Goal: Download file/media

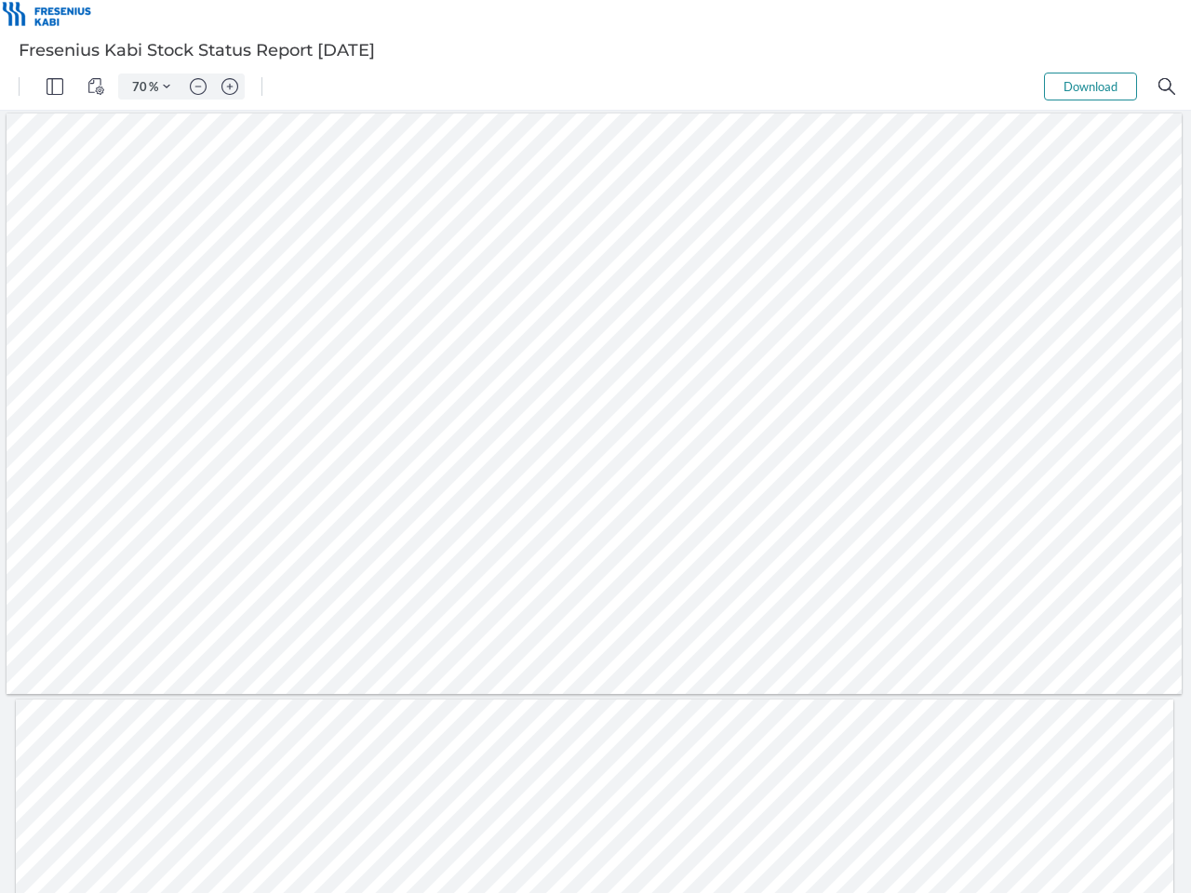
click at [55, 87] on img "Panel" at bounding box center [55, 86] width 17 height 17
click at [96, 87] on img "View Controls" at bounding box center [95, 86] width 17 height 17
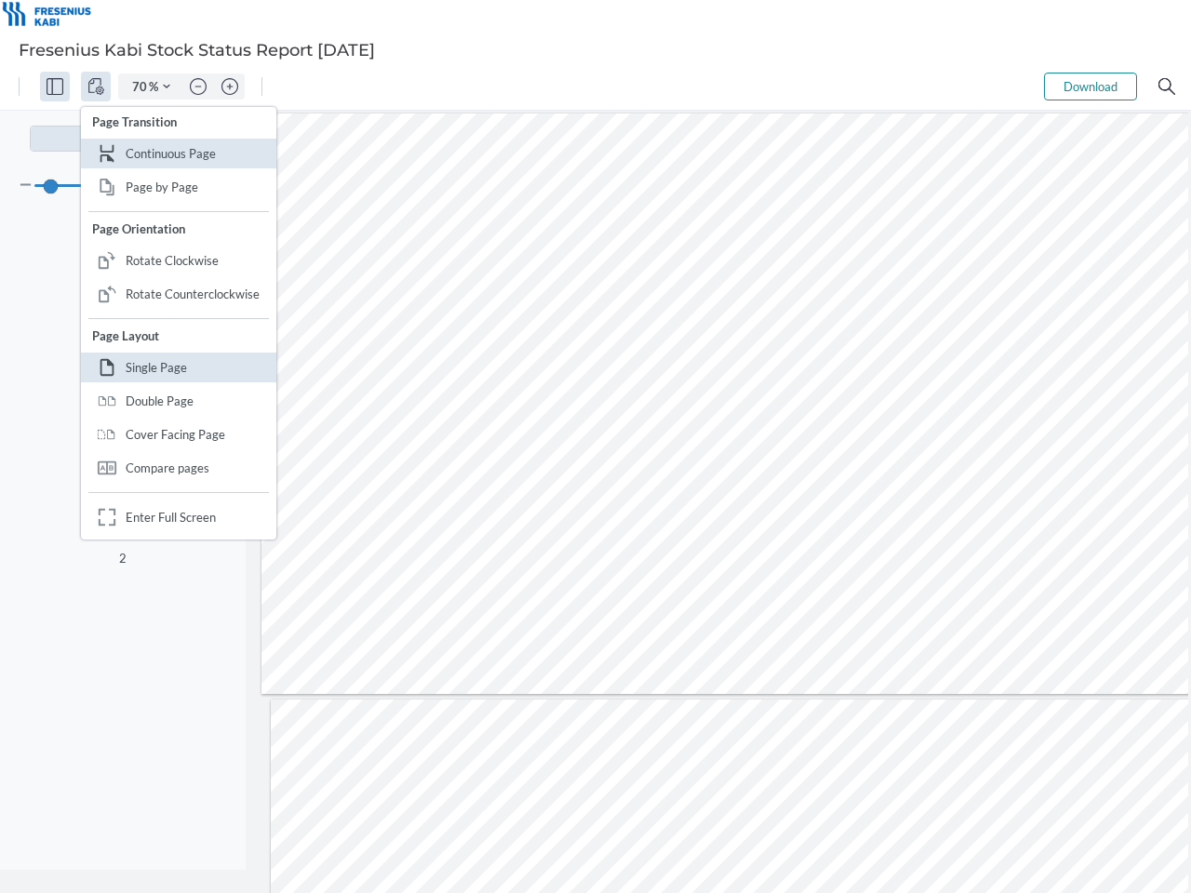
click at [140, 87] on input "70" at bounding box center [136, 86] width 26 height 17
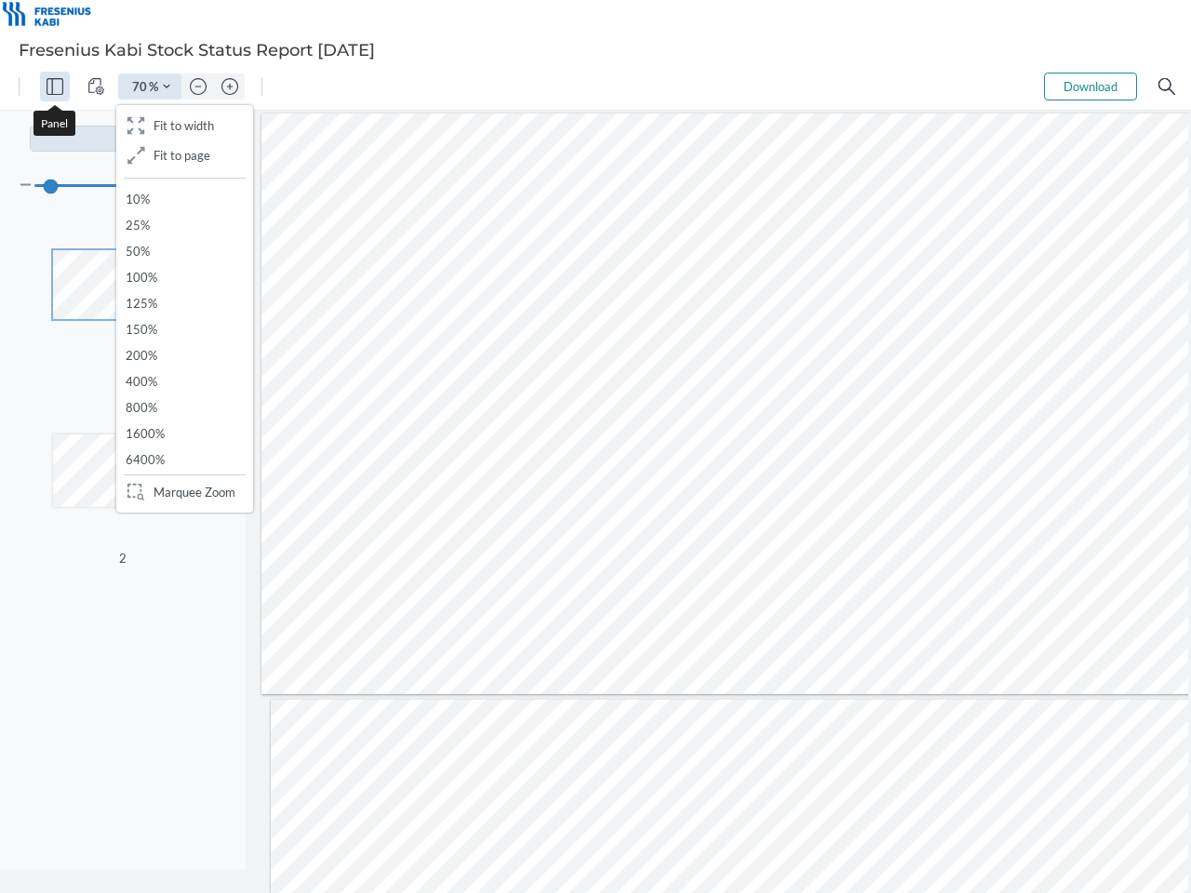
click at [167, 87] on img "Zoom Controls" at bounding box center [166, 86] width 7 height 7
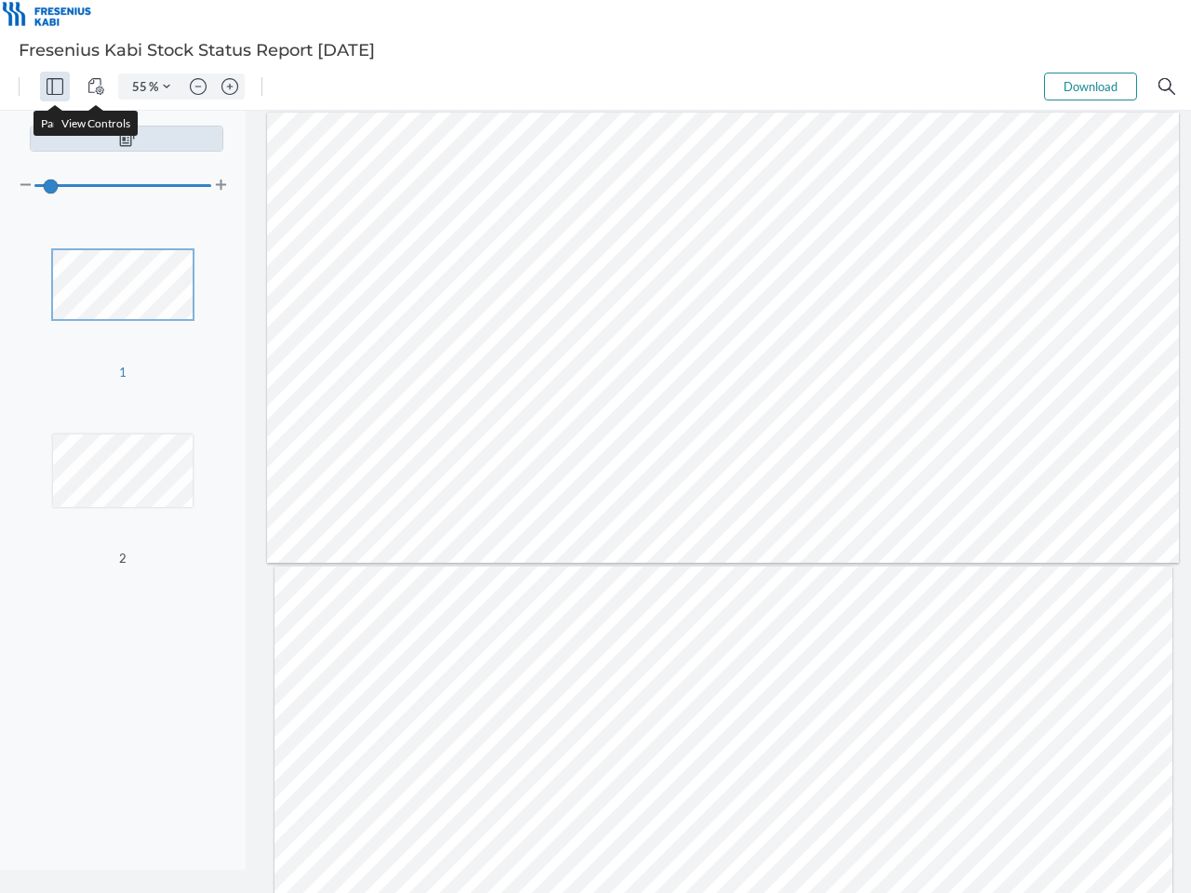
click at [198, 87] on img "Zoom out" at bounding box center [198, 86] width 17 height 17
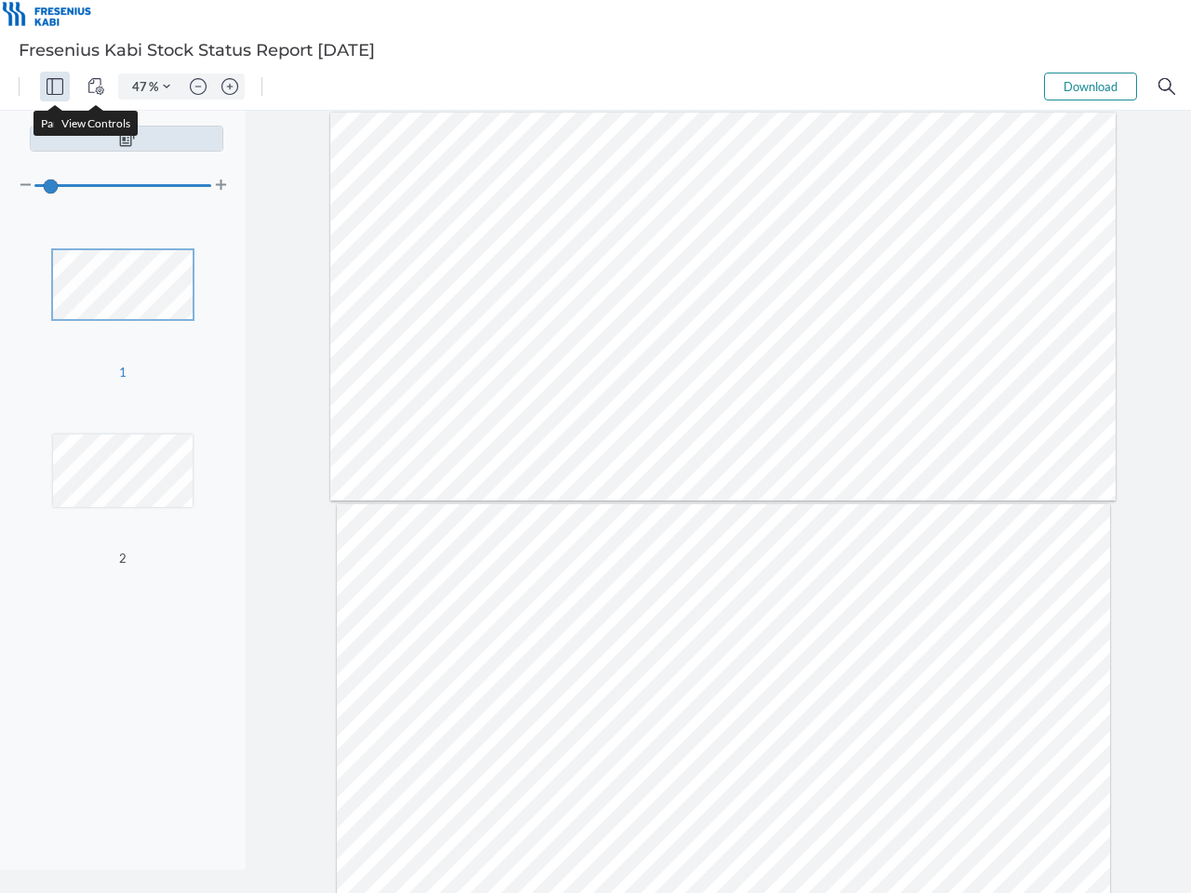
click at [230, 87] on img "Zoom in" at bounding box center [229, 86] width 17 height 17
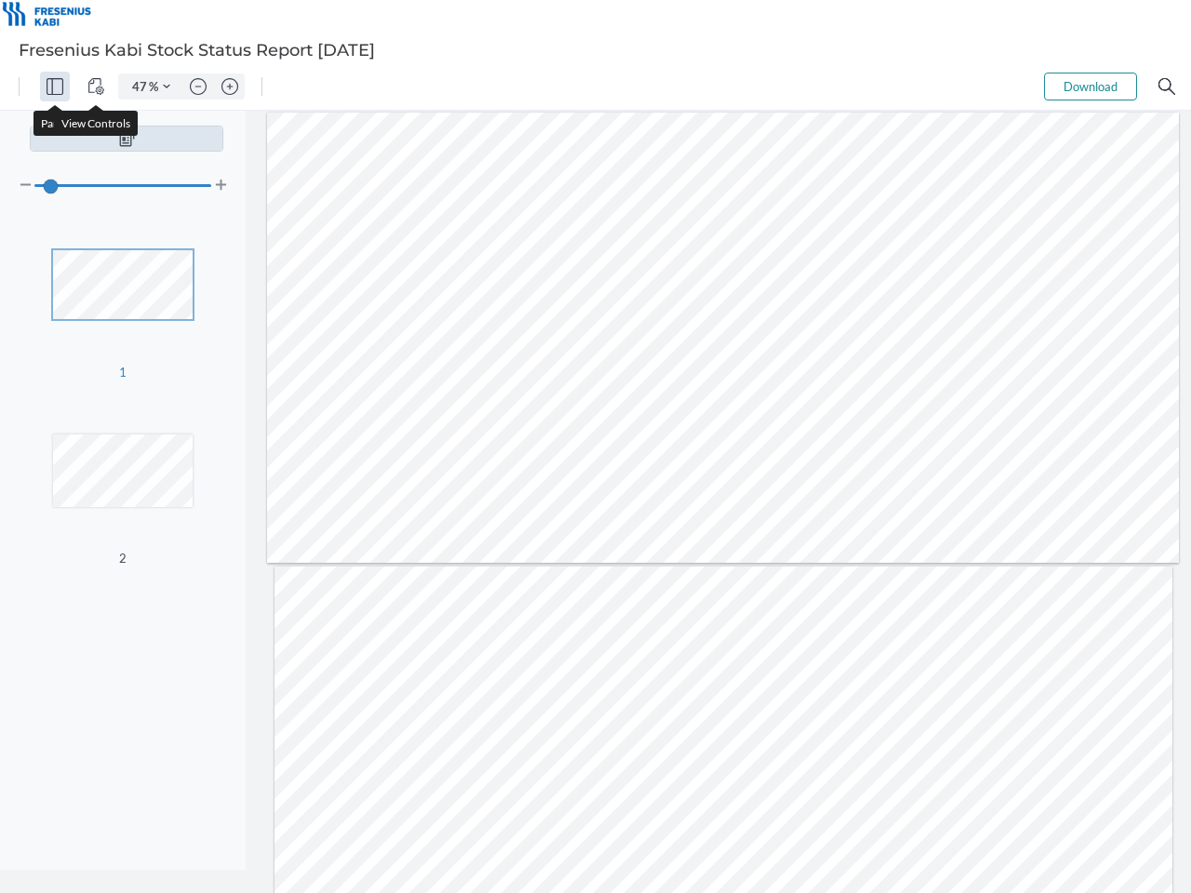
type input "55"
click at [1090, 87] on button "Download" at bounding box center [1090, 87] width 93 height 28
